Goal: Information Seeking & Learning: Understand process/instructions

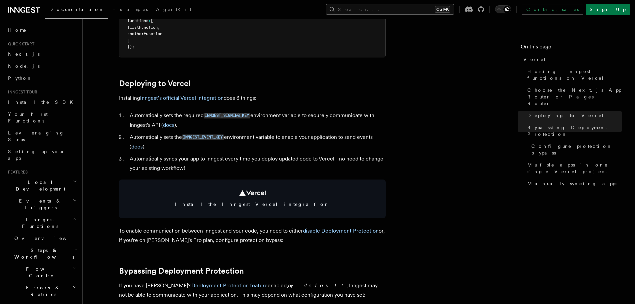
scroll to position [508, 0]
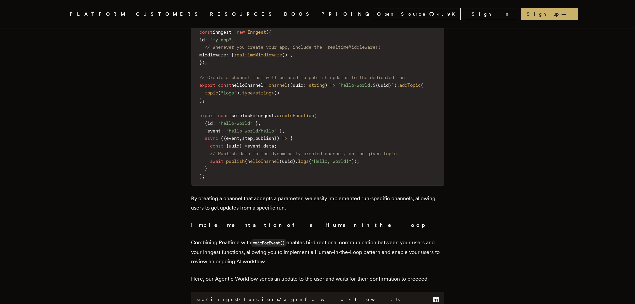
scroll to position [1733, 0]
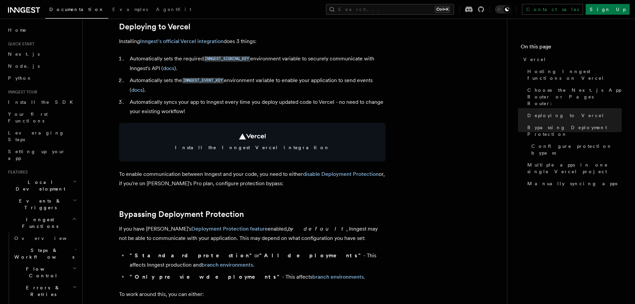
scroll to position [566, 0]
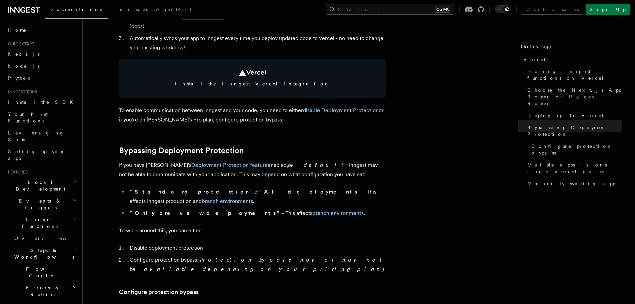
scroll to position [632, 0]
